Goal: Find specific page/section: Find specific page/section

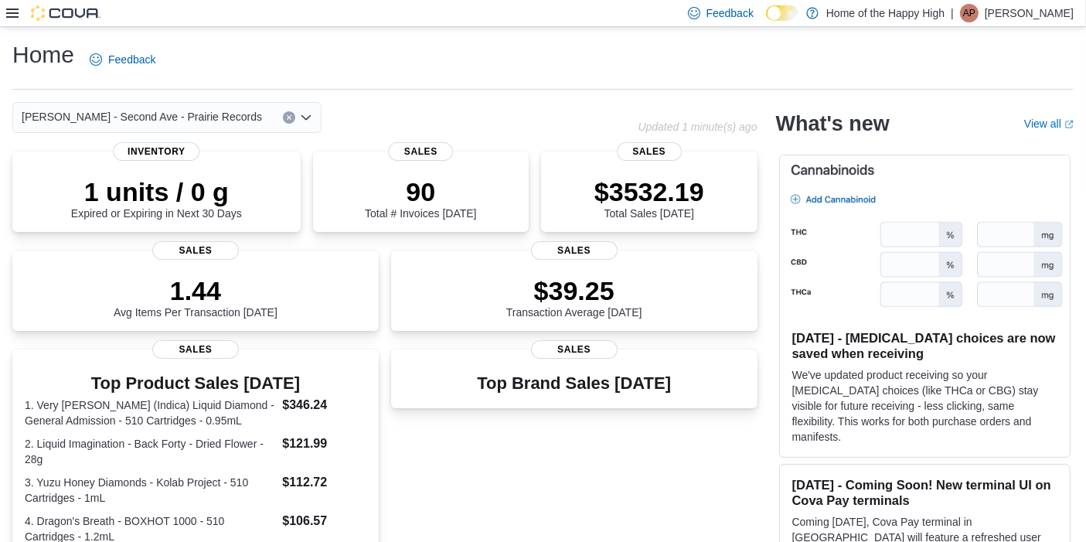
click at [11, 15] on icon at bounding box center [12, 13] width 12 height 12
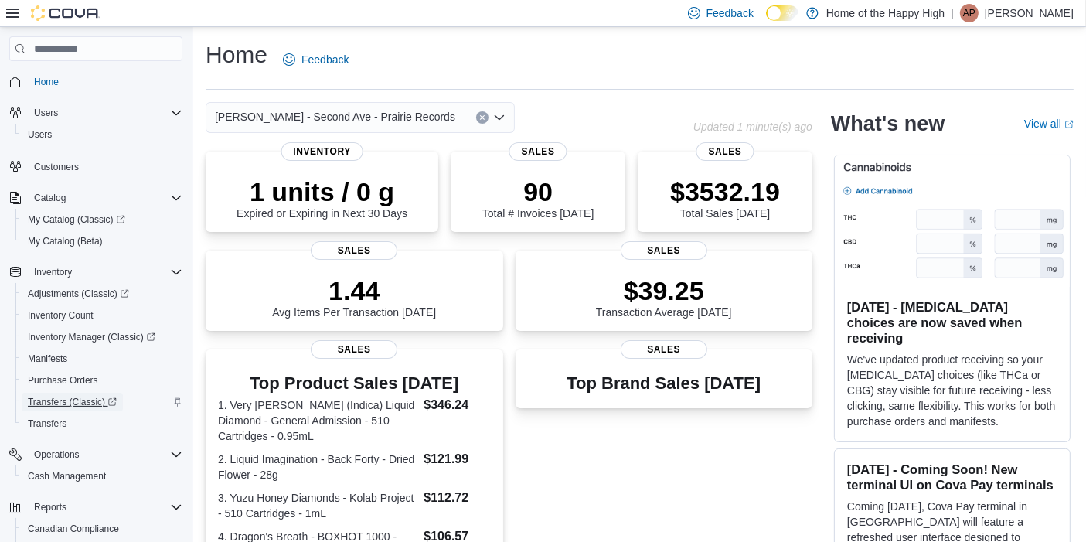
click at [98, 408] on span "Transfers (Classic)" at bounding box center [72, 402] width 89 height 19
